Goal: Information Seeking & Learning: Check status

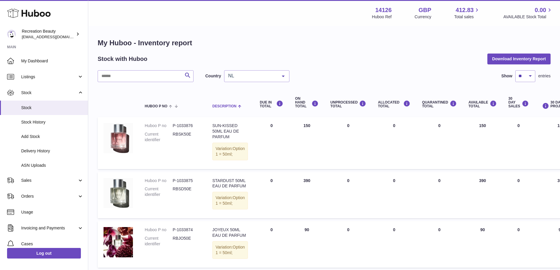
click at [239, 107] on span at bounding box center [238, 105] width 5 height 5
click at [240, 106] on span at bounding box center [238, 105] width 5 height 5
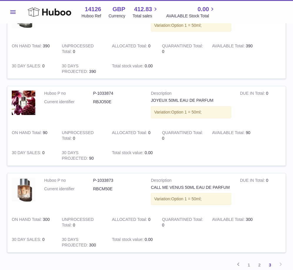
scroll to position [241, 0]
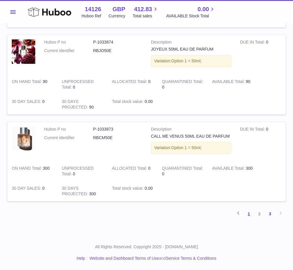
click at [247, 213] on link "1" at bounding box center [248, 213] width 11 height 11
click at [248, 213] on link "1" at bounding box center [248, 213] width 11 height 11
click at [260, 215] on link "2" at bounding box center [259, 213] width 11 height 11
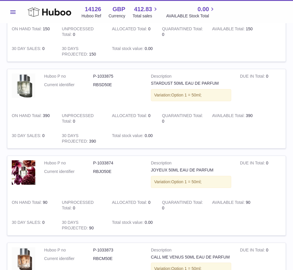
scroll to position [225, 0]
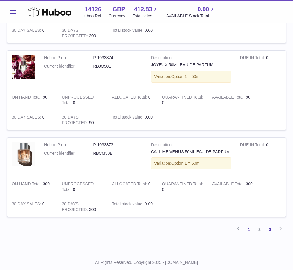
click at [249, 228] on link "1" at bounding box center [248, 229] width 11 height 11
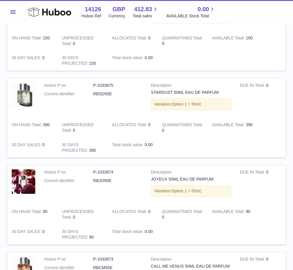
scroll to position [201, 0]
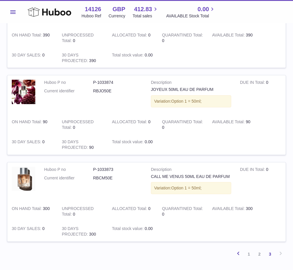
click at [237, 252] on icon at bounding box center [238, 253] width 7 height 7
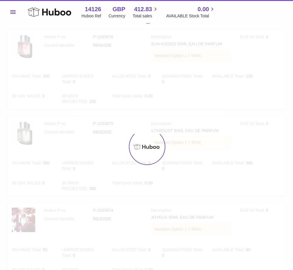
scroll to position [24, 0]
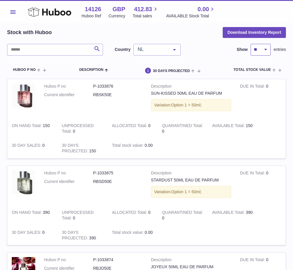
click at [264, 47] on select "** ** ** ***" at bounding box center [260, 50] width 20 height 12
select select "**"
click at [250, 44] on select "** ** ** ***" at bounding box center [260, 50] width 20 height 12
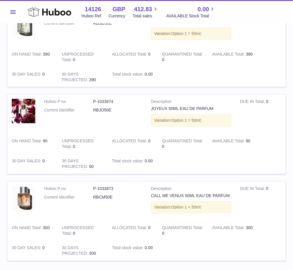
scroll to position [241, 0]
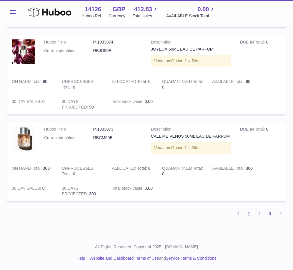
click at [249, 210] on link "1" at bounding box center [248, 213] width 11 height 11
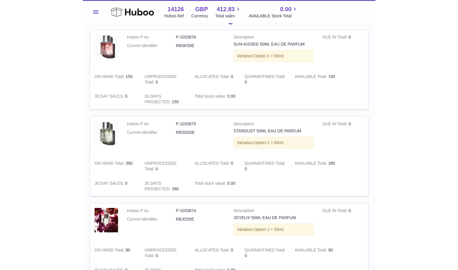
scroll to position [24, 0]
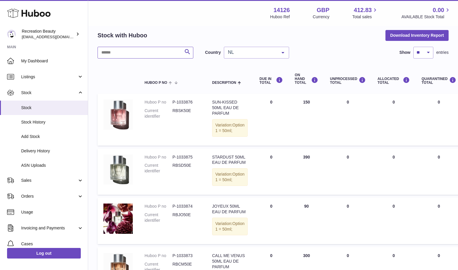
click at [144, 57] on input "text" at bounding box center [146, 53] width 96 height 12
type input "*******"
click at [238, 54] on span "NL" at bounding box center [252, 52] width 51 height 6
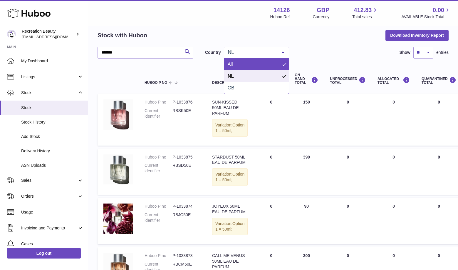
click at [236, 65] on span "All" at bounding box center [256, 64] width 65 height 12
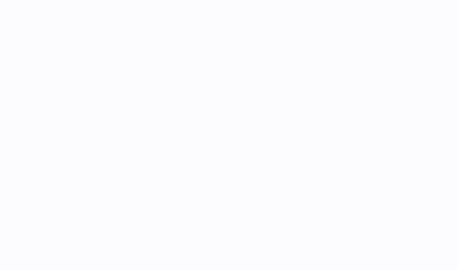
click at [36, 121] on div at bounding box center [229, 135] width 458 height 270
select select "**"
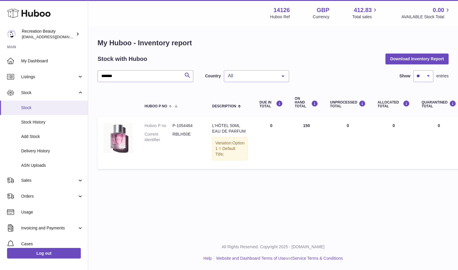
click at [42, 109] on span "Stock" at bounding box center [52, 108] width 62 height 6
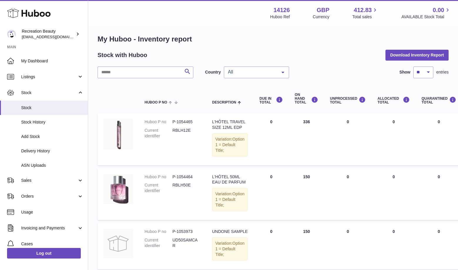
scroll to position [4, 0]
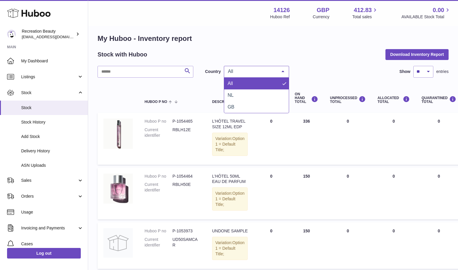
click at [274, 68] on span "All" at bounding box center [252, 71] width 51 height 6
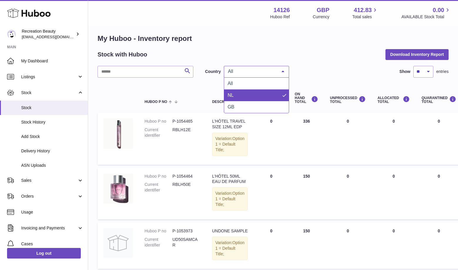
click at [238, 95] on span "NL" at bounding box center [256, 95] width 65 height 12
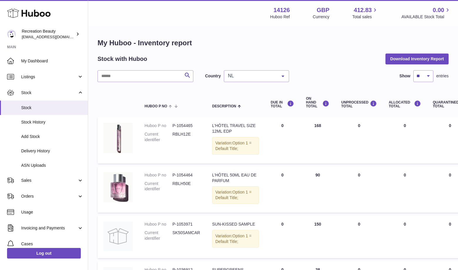
scroll to position [14, 0]
